Goal: Transaction & Acquisition: Obtain resource

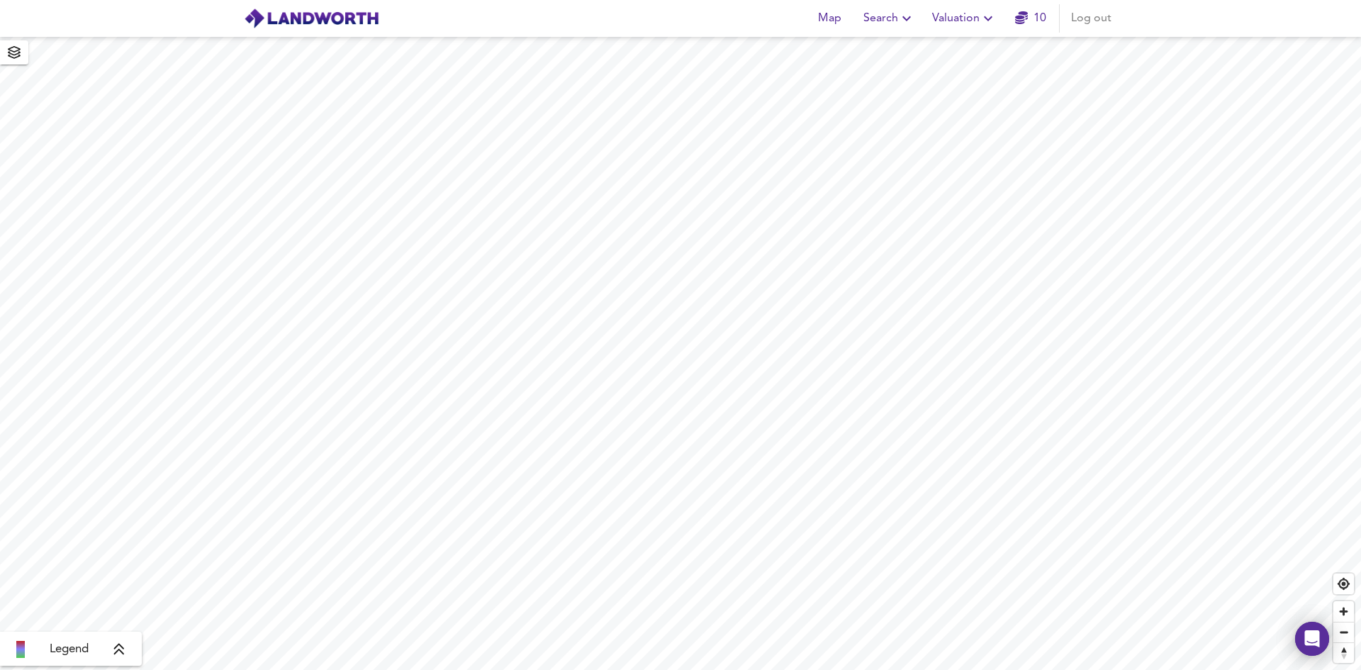
click at [985, 21] on icon "button" at bounding box center [988, 18] width 17 height 17
click at [966, 42] on li "New Valuation Report" at bounding box center [964, 51] width 169 height 26
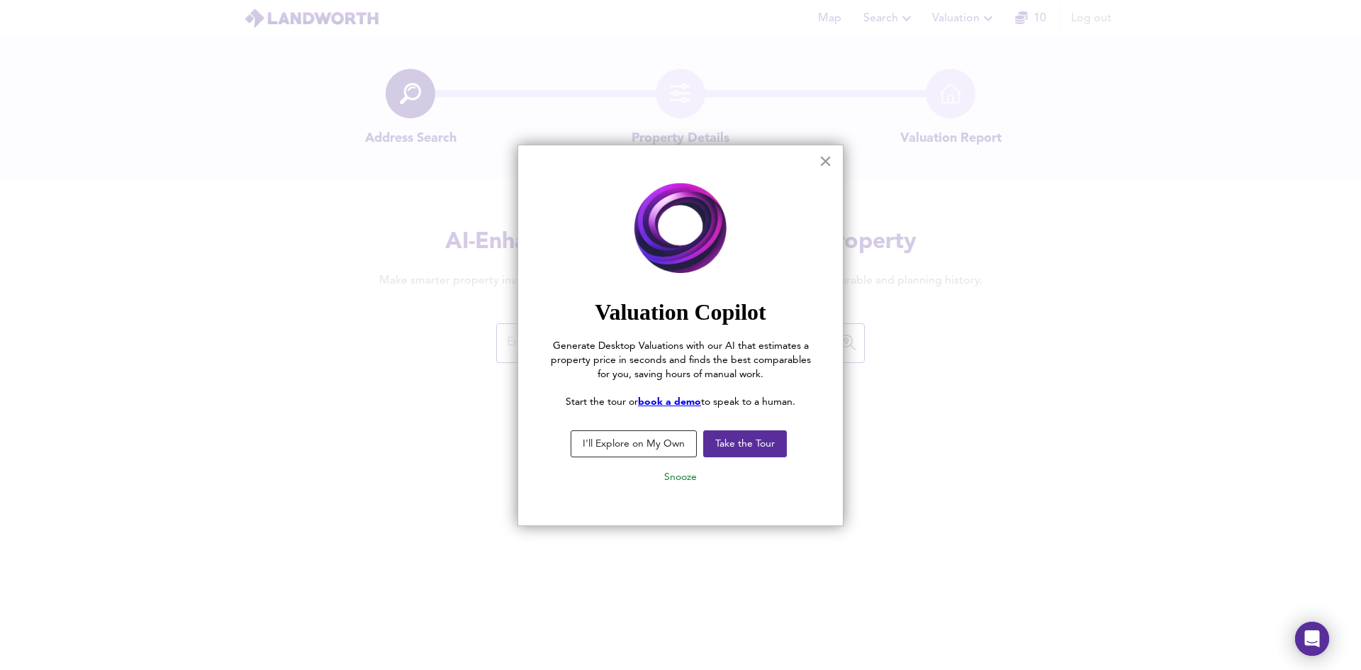
click at [820, 162] on button "×" at bounding box center [825, 161] width 13 height 23
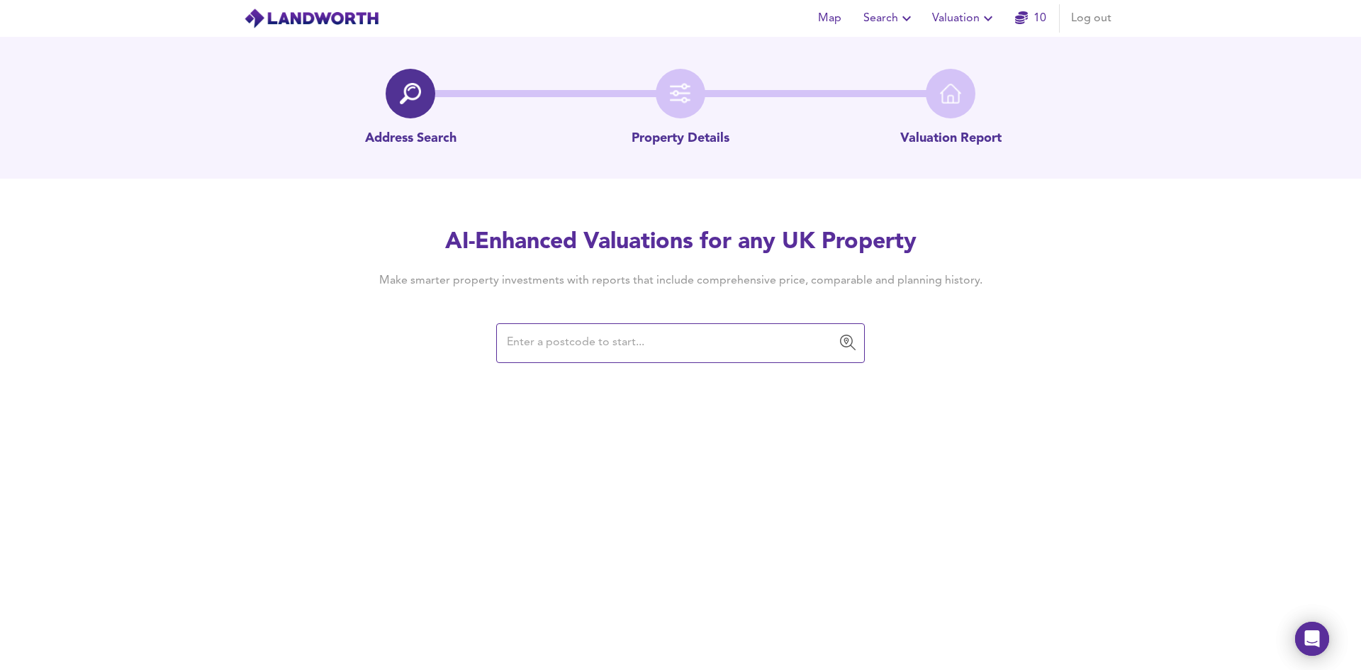
paste input "CR2 7EA"
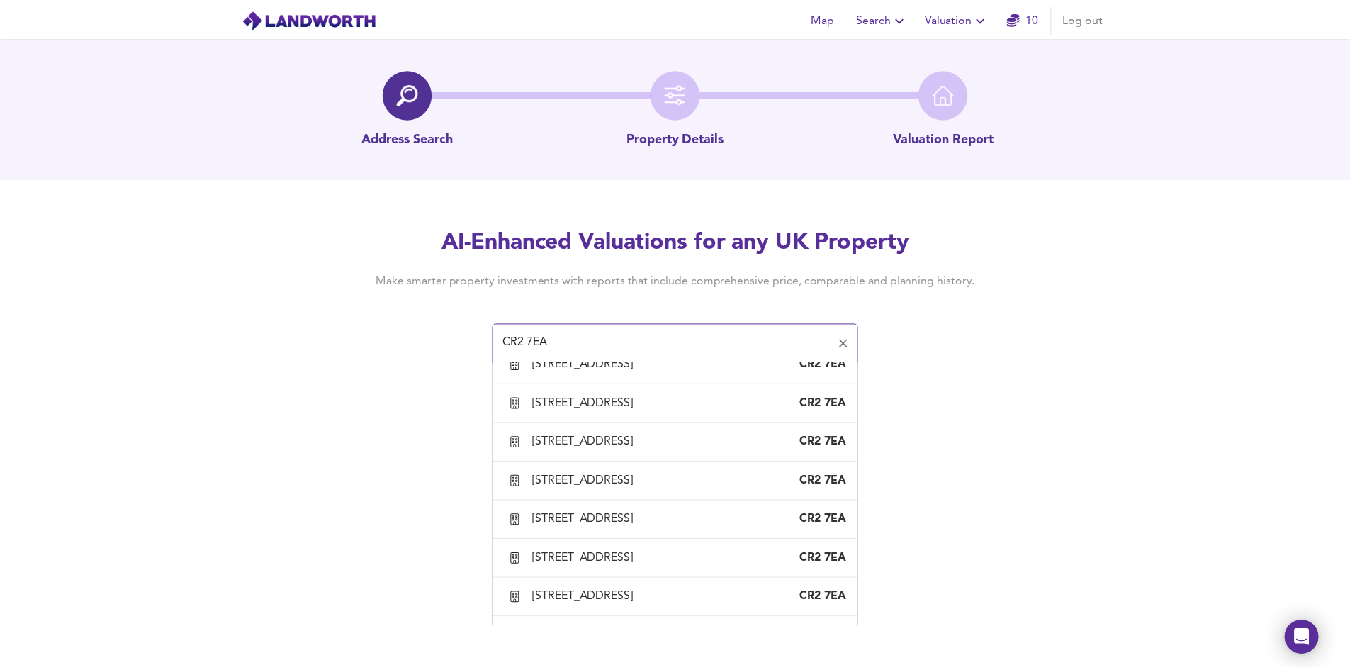
scroll to position [3119, 0]
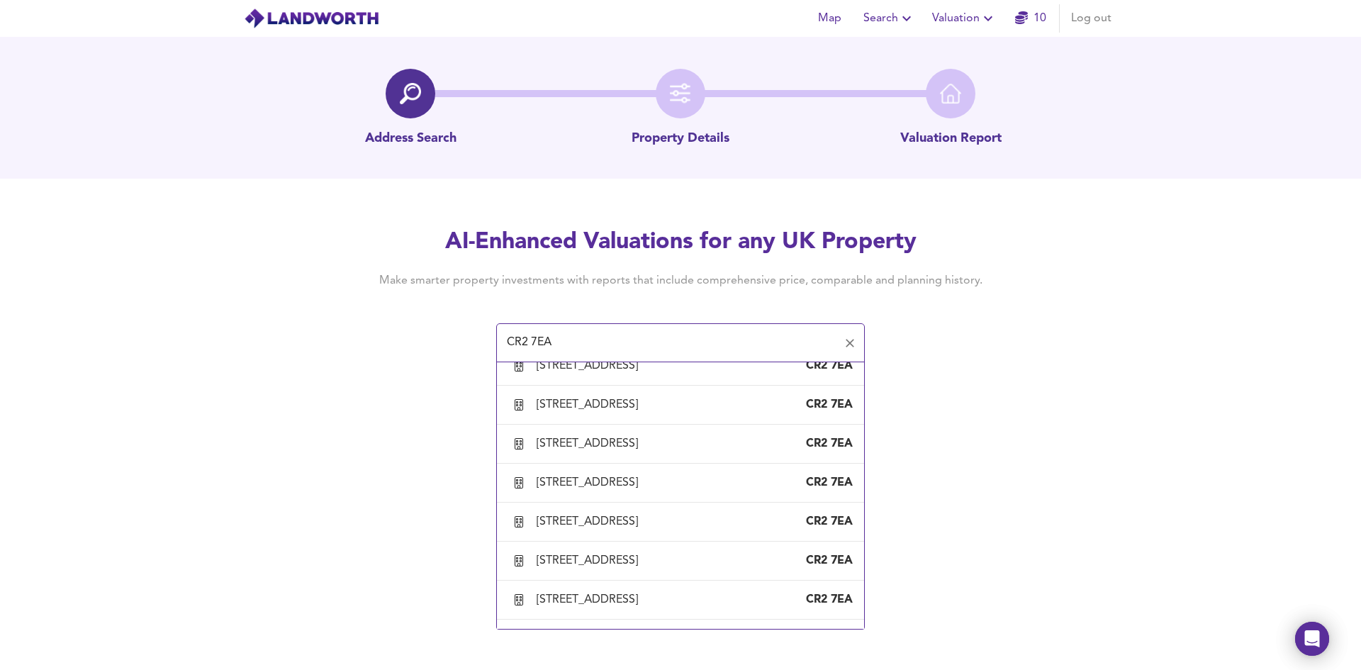
type input "[STREET_ADDRESS]"
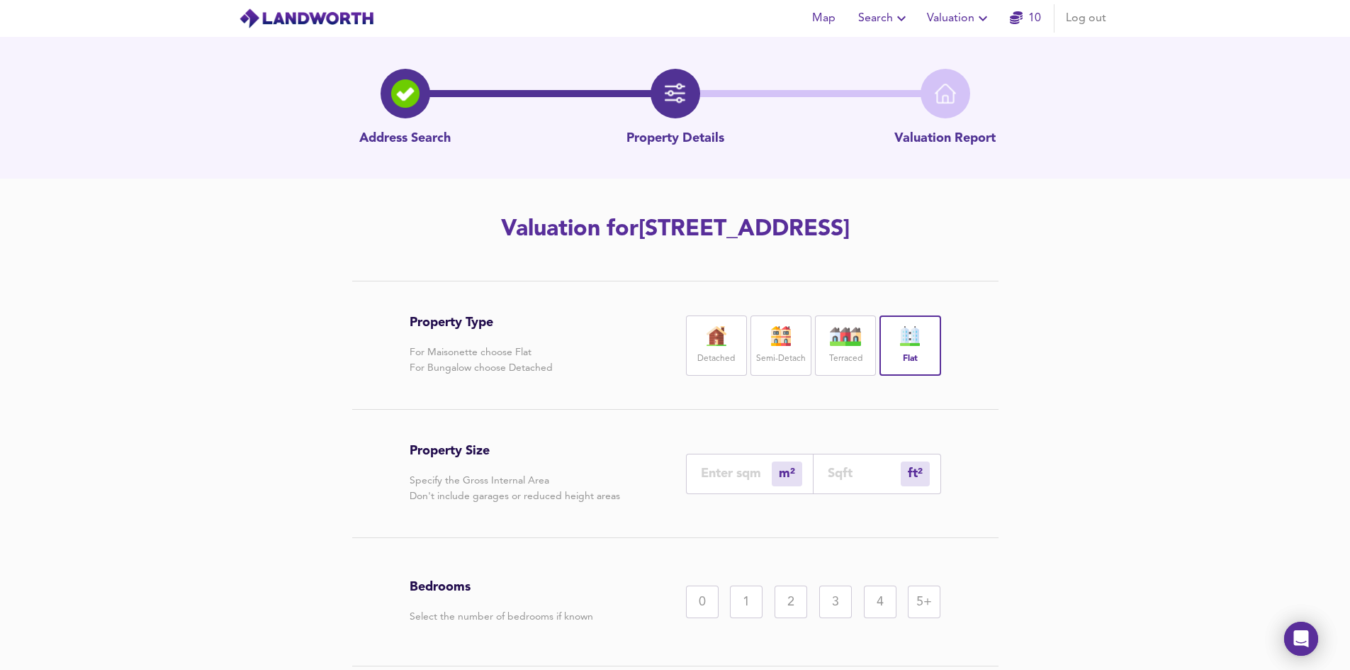
click at [734, 481] on input "number" at bounding box center [736, 473] width 71 height 15
type input "4"
type input "43"
type input "45"
type input "484"
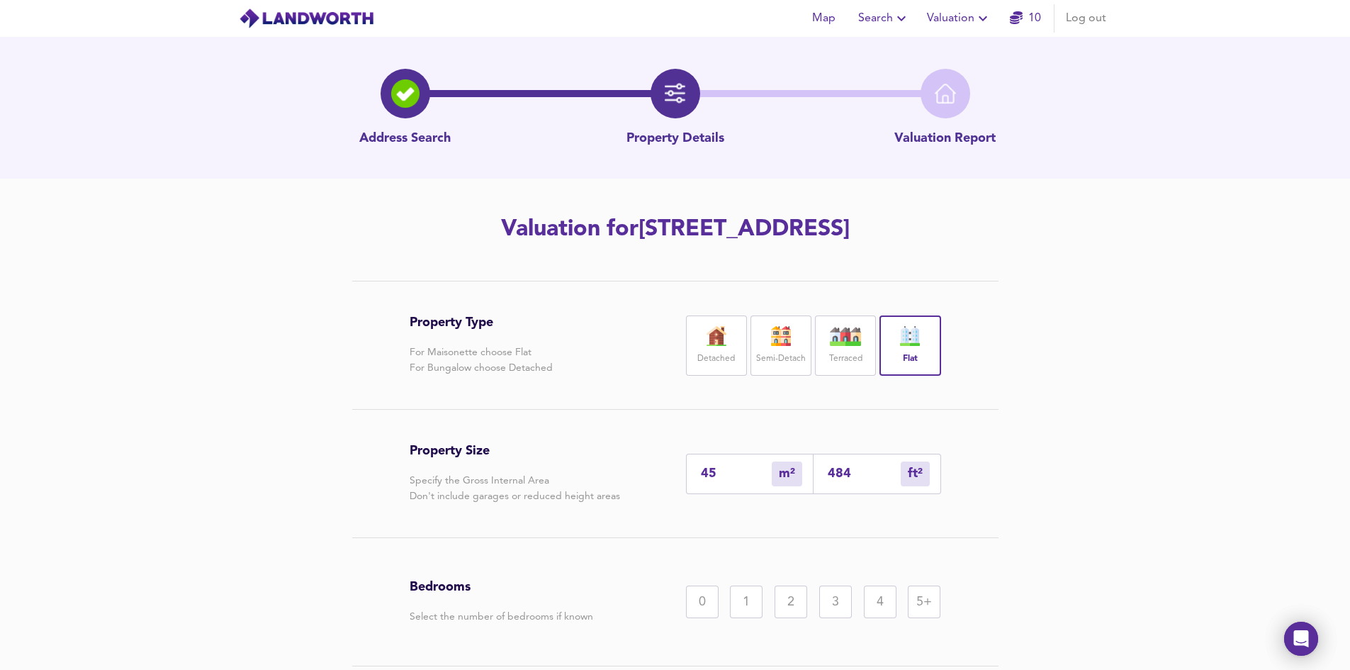
type input "45"
click at [783, 618] on div "2" at bounding box center [791, 602] width 33 height 33
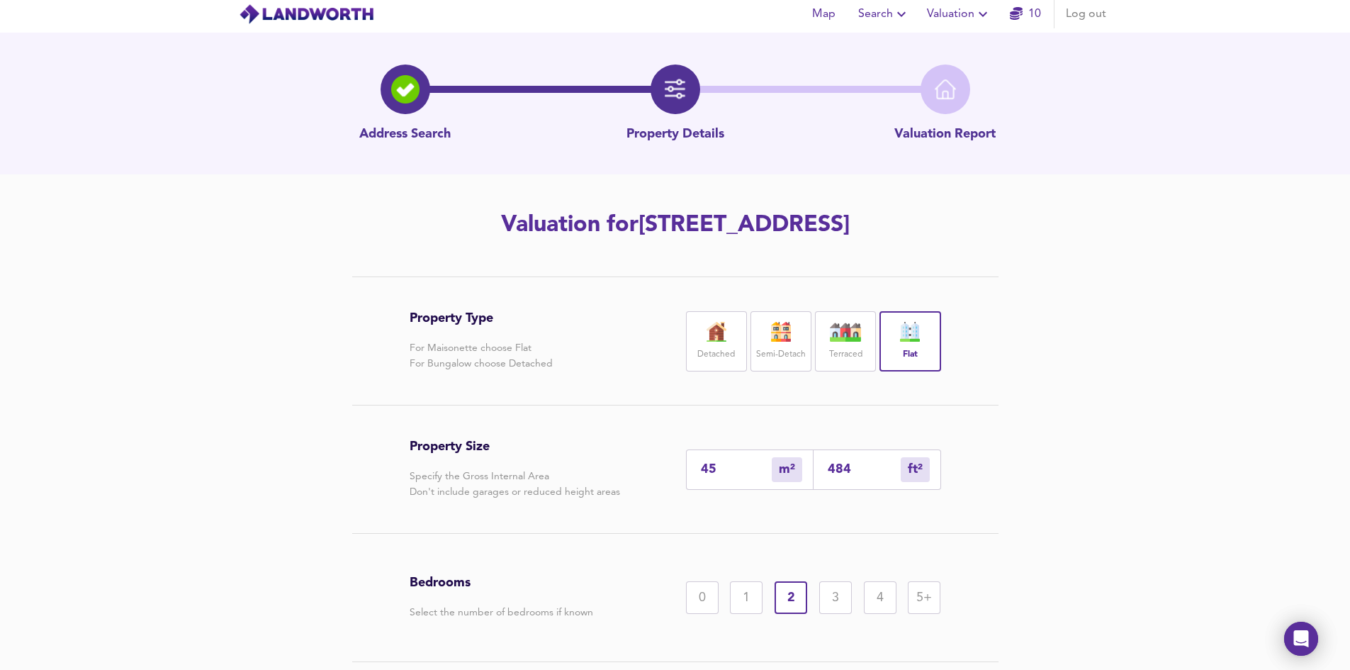
scroll to position [142, 0]
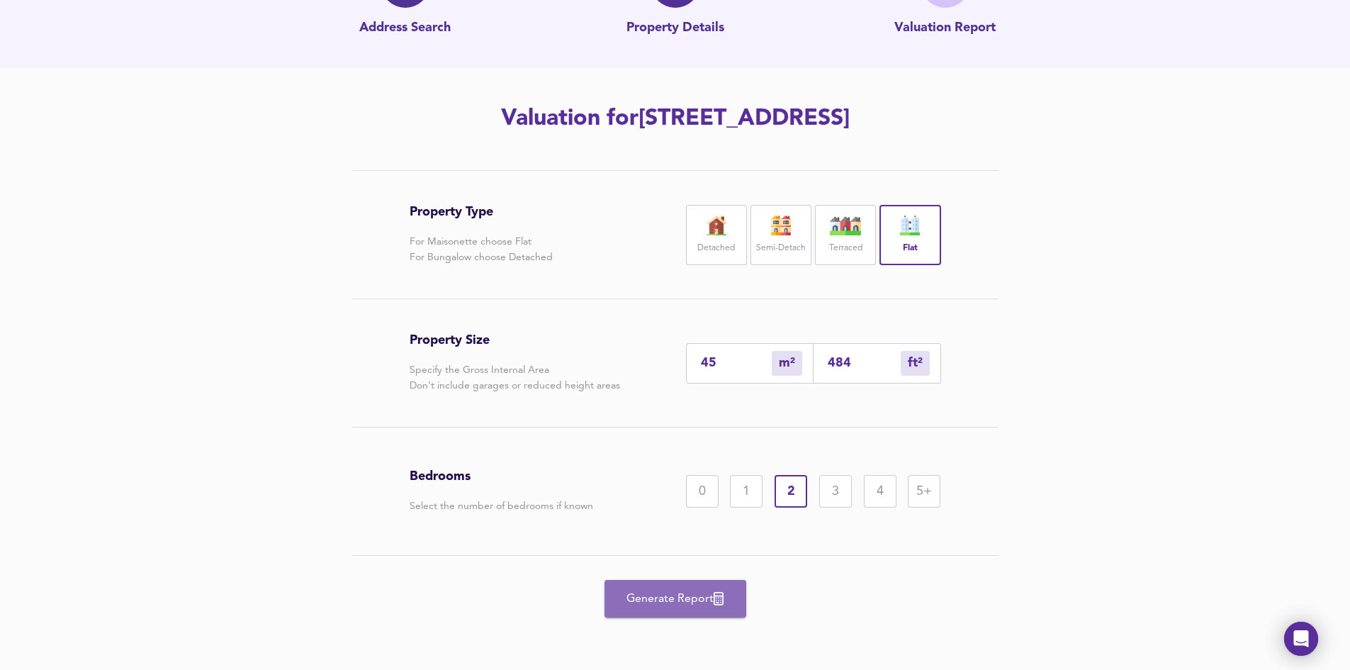
click at [652, 586] on button "Generate Report" at bounding box center [676, 599] width 142 height 38
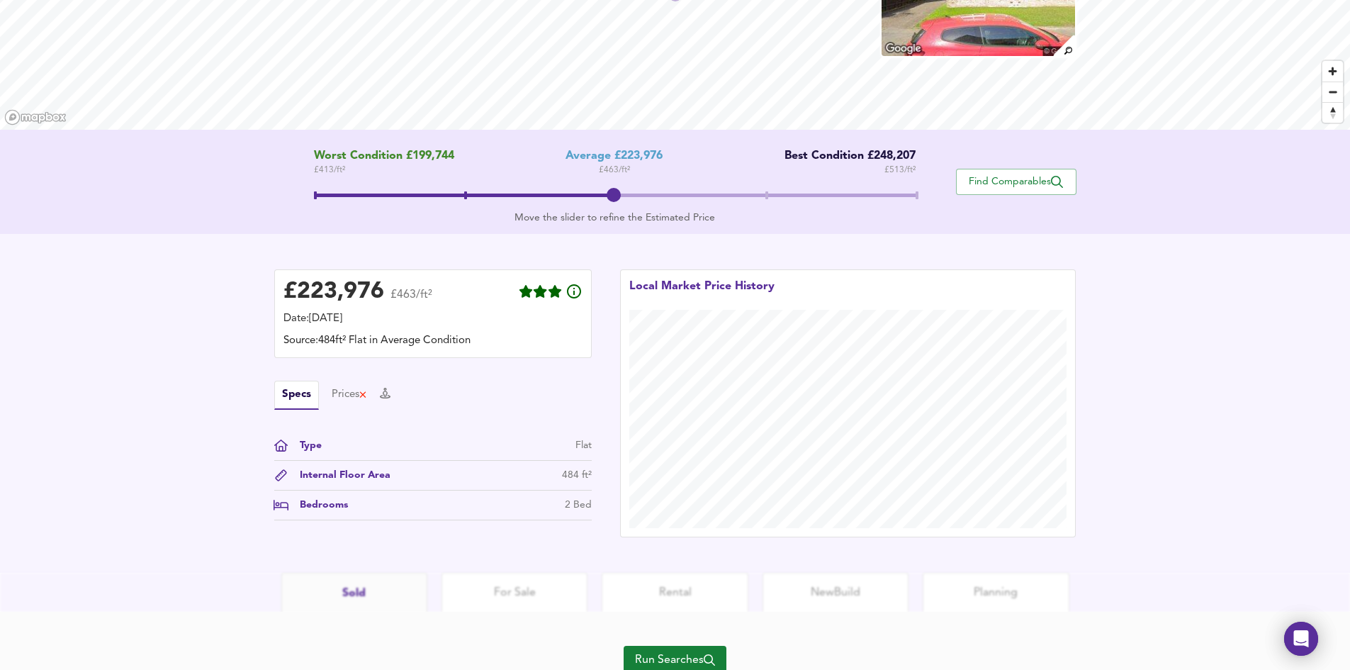
scroll to position [139, 0]
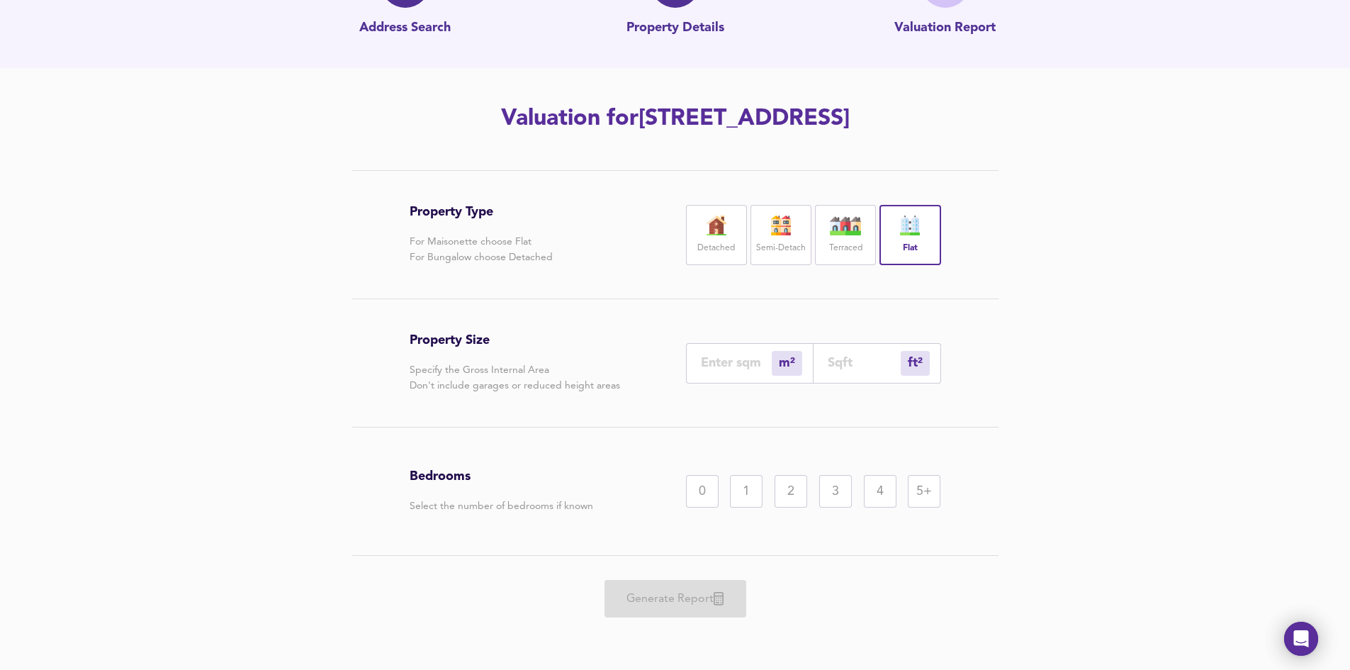
scroll to position [142, 0]
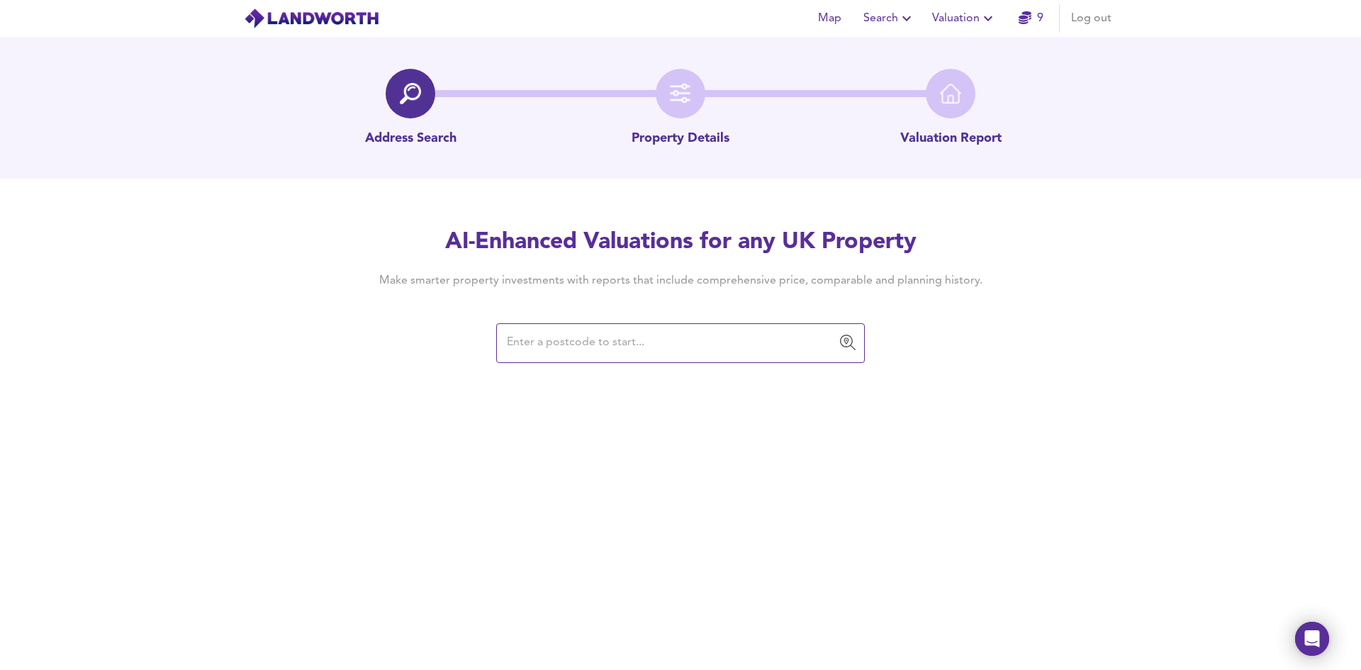
click at [610, 352] on input "text" at bounding box center [670, 343] width 335 height 27
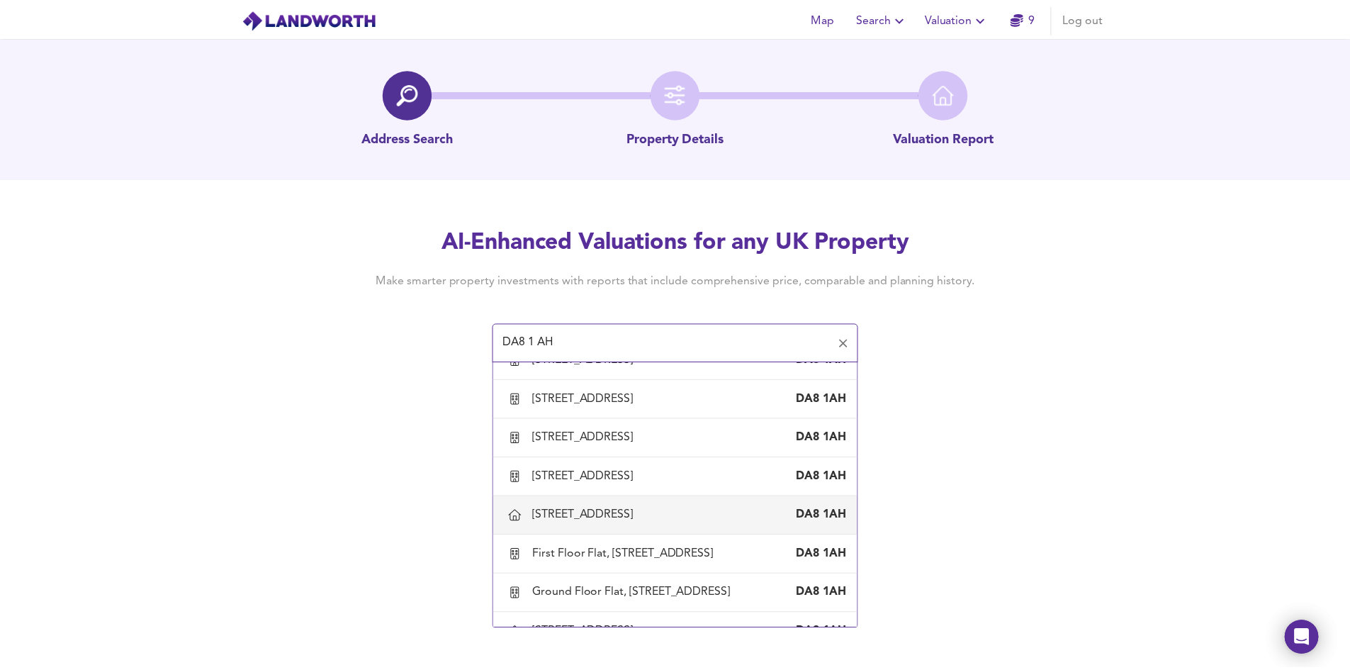
scroll to position [1418, 0]
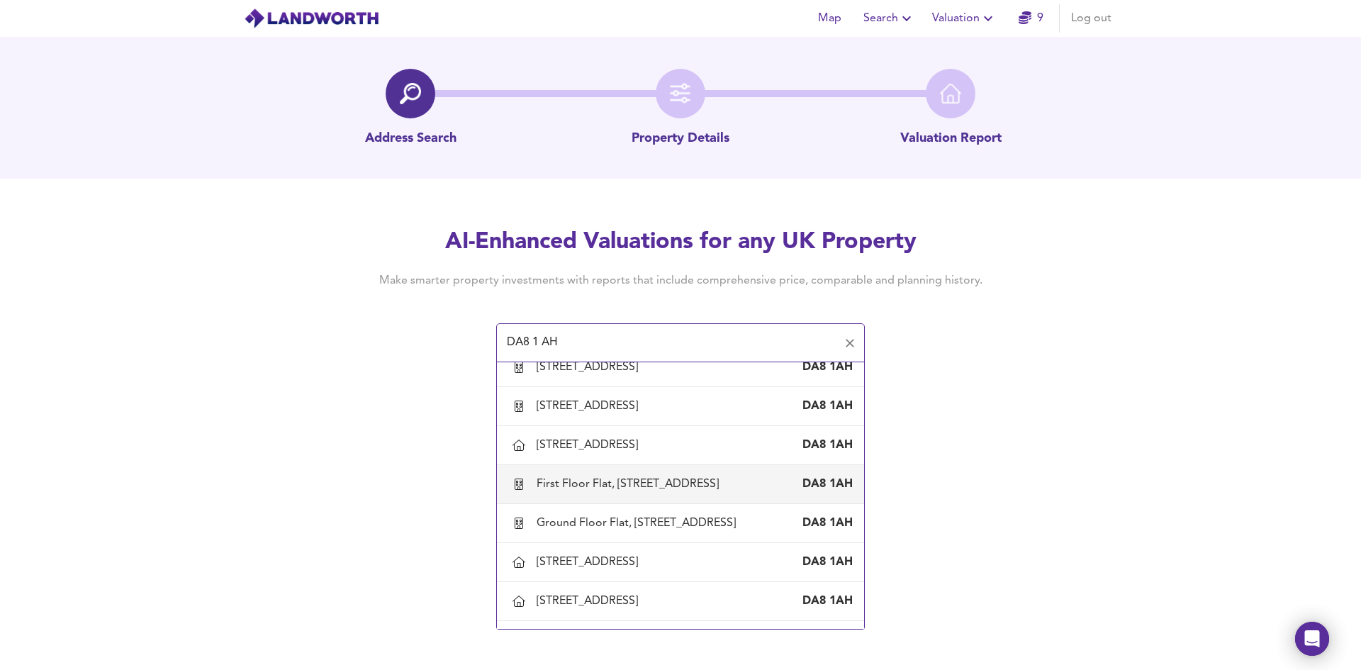
click at [617, 492] on div "First Floor Flat, [STREET_ADDRESS]" at bounding box center [631, 484] width 188 height 16
type input "First Floor Flat, [STREET_ADDRESS]"
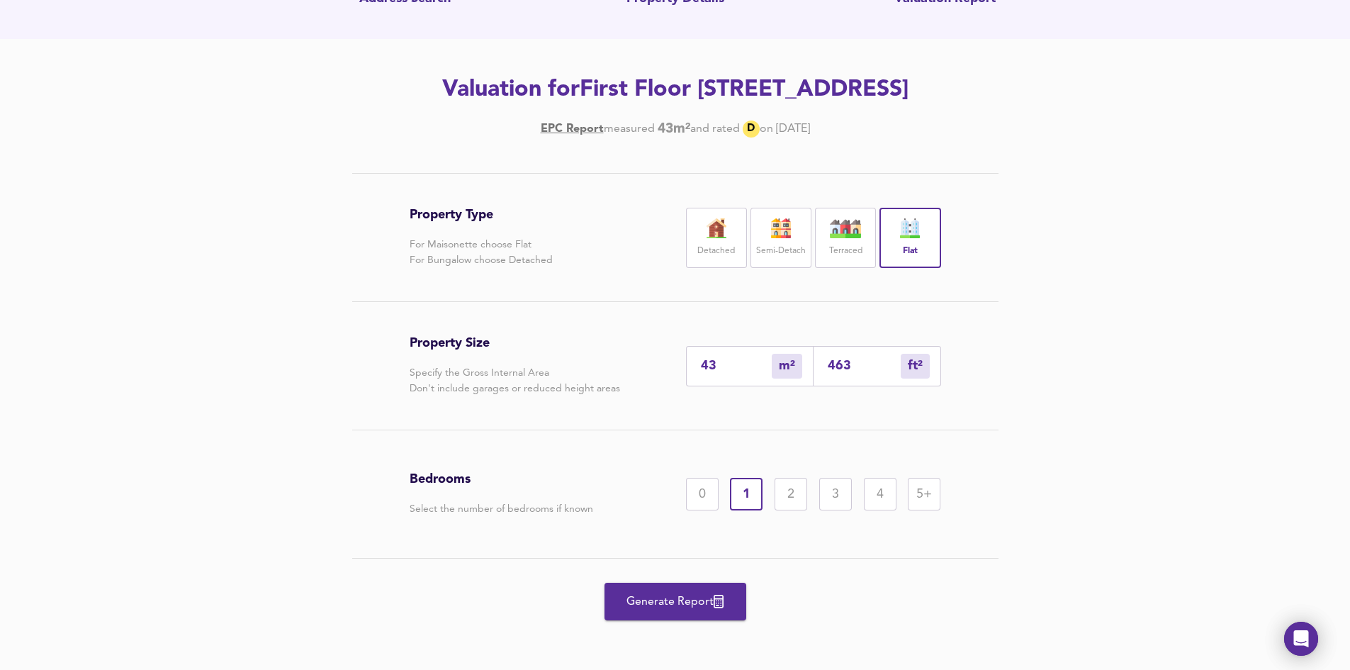
scroll to position [142, 0]
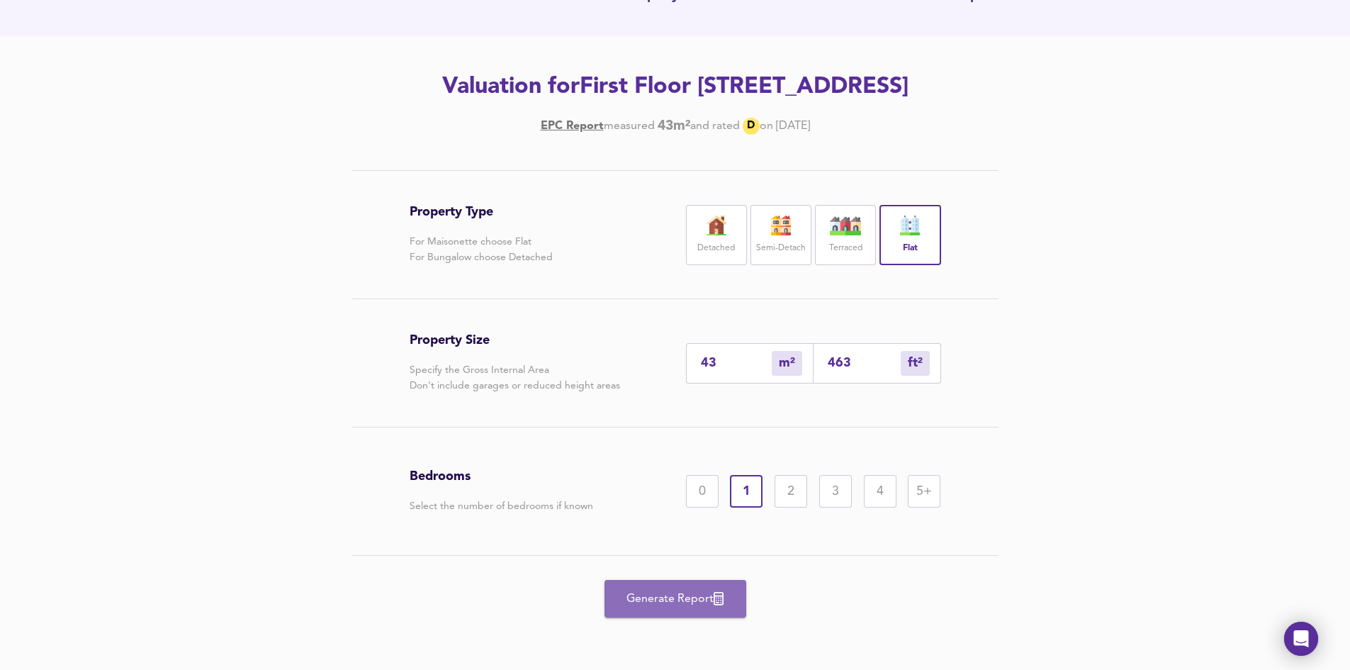
click at [676, 599] on span "Generate Report" at bounding box center [675, 599] width 113 height 20
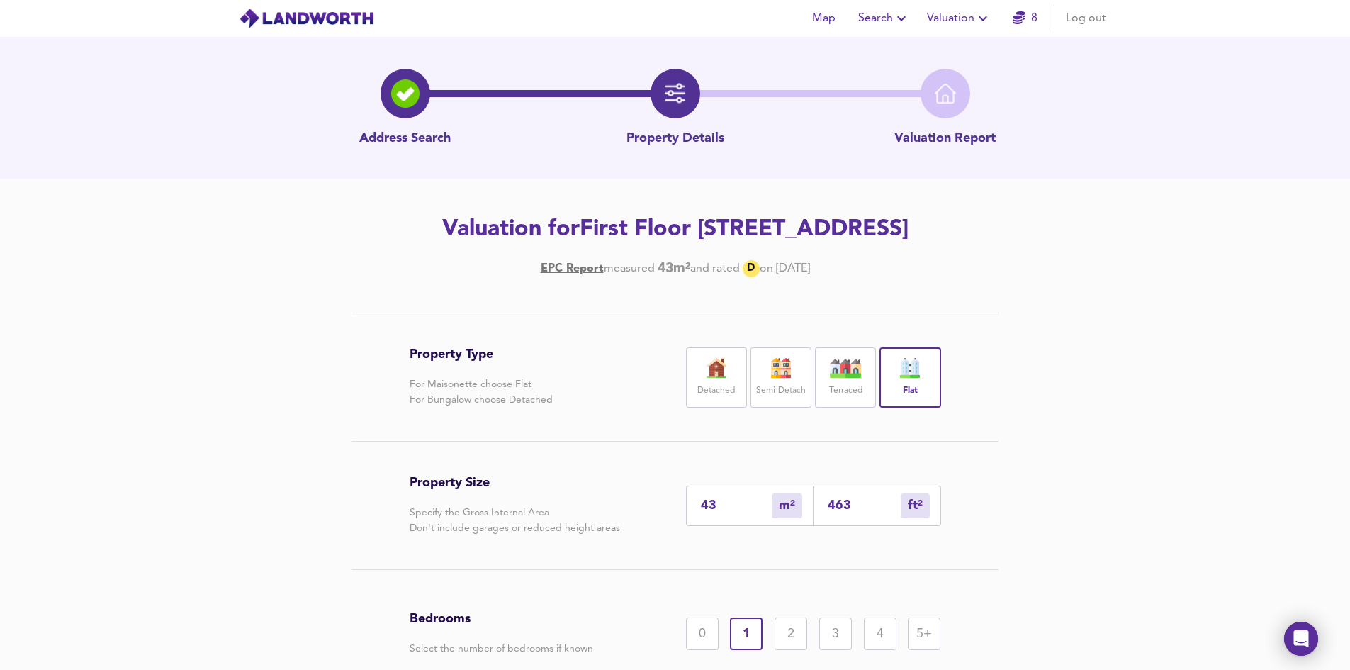
scroll to position [142, 0]
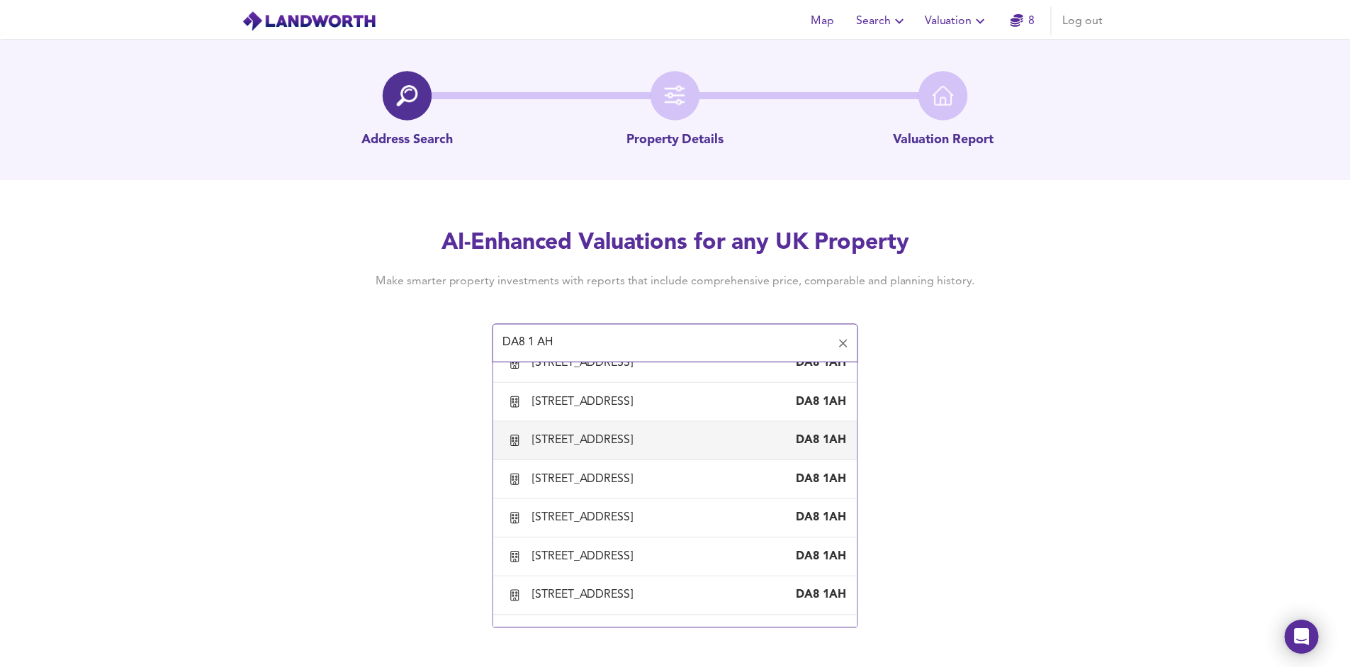
scroll to position [1489, 0]
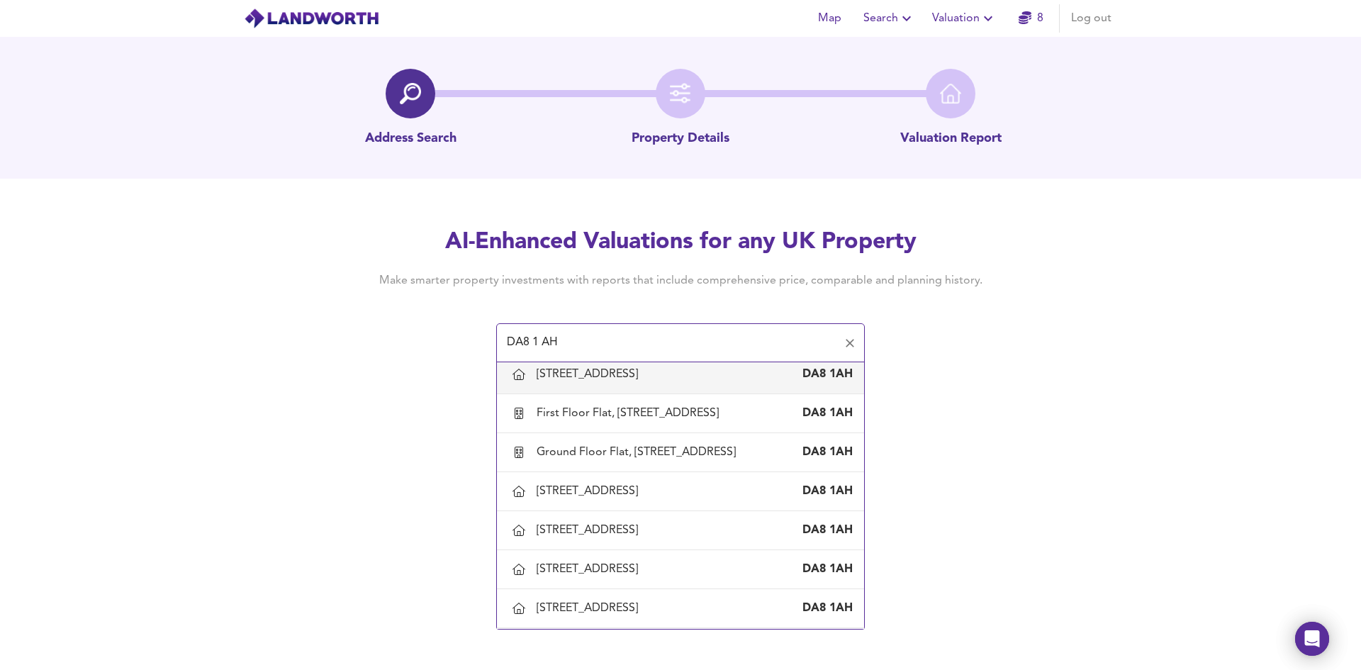
click at [610, 382] on div "[STREET_ADDRESS]" at bounding box center [590, 374] width 107 height 16
type input "[STREET_ADDRESS]"
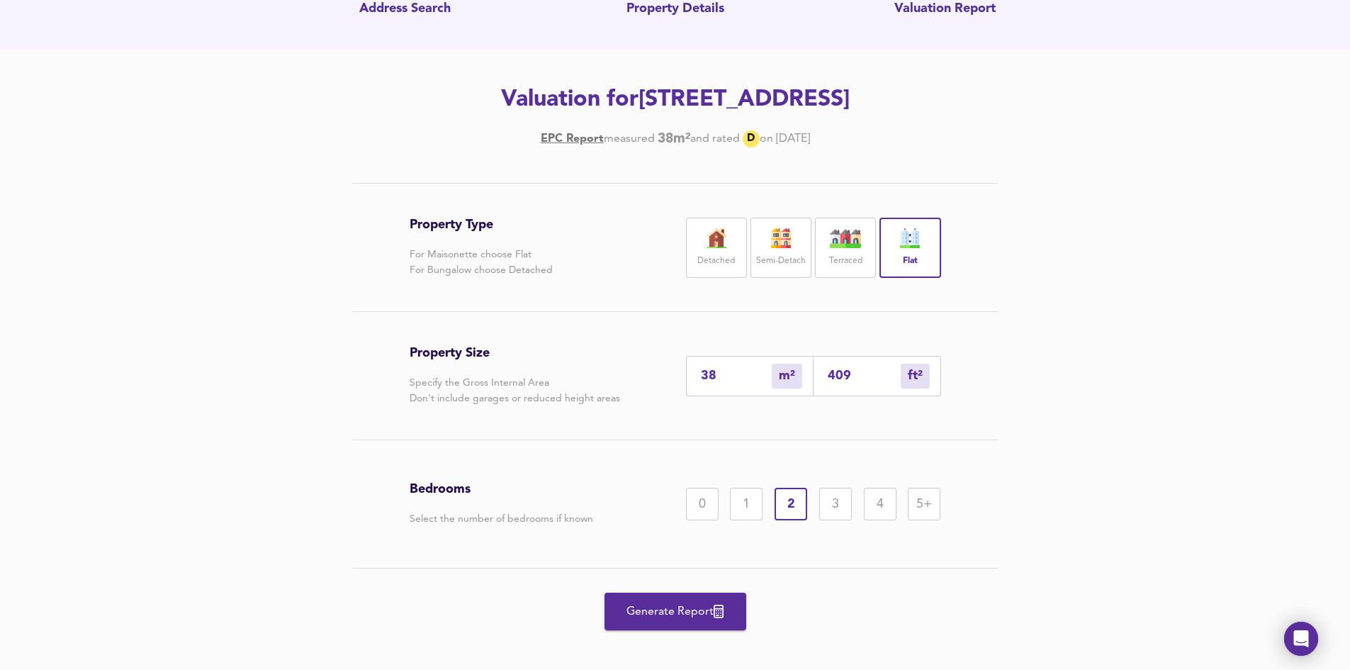
scroll to position [142, 0]
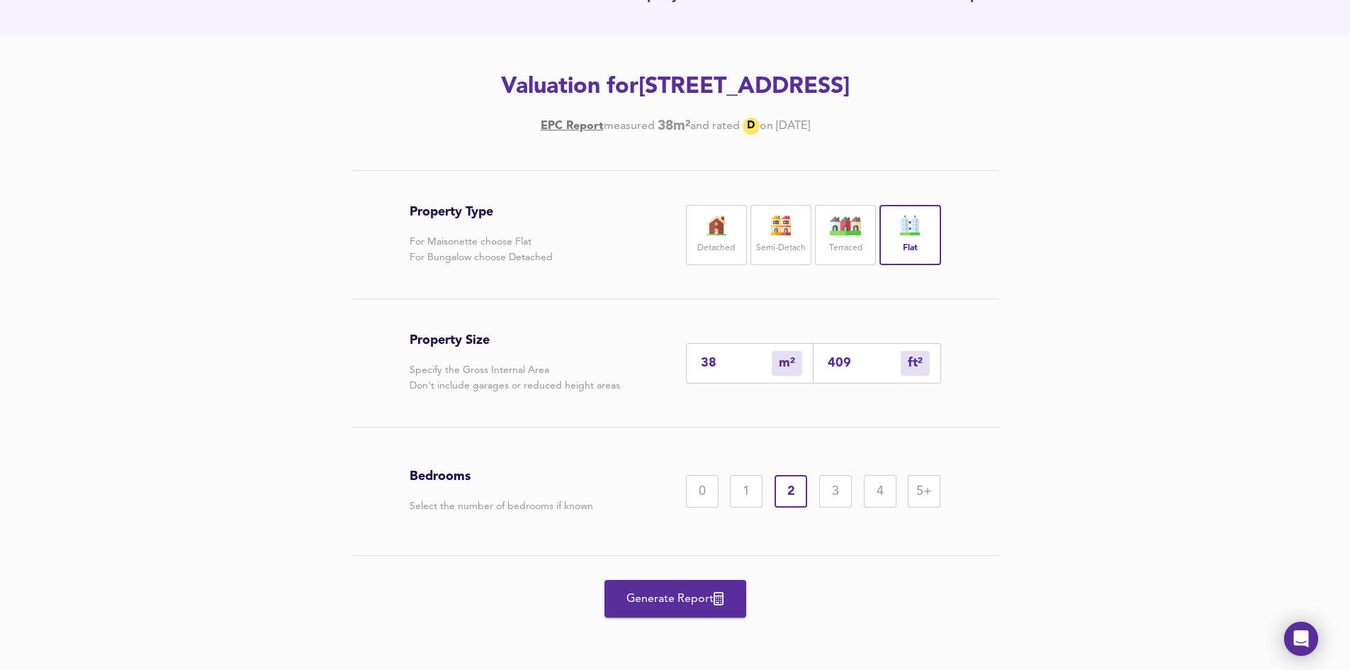
click at [684, 599] on span "Generate Report" at bounding box center [675, 599] width 113 height 20
